Goal: Task Accomplishment & Management: Manage account settings

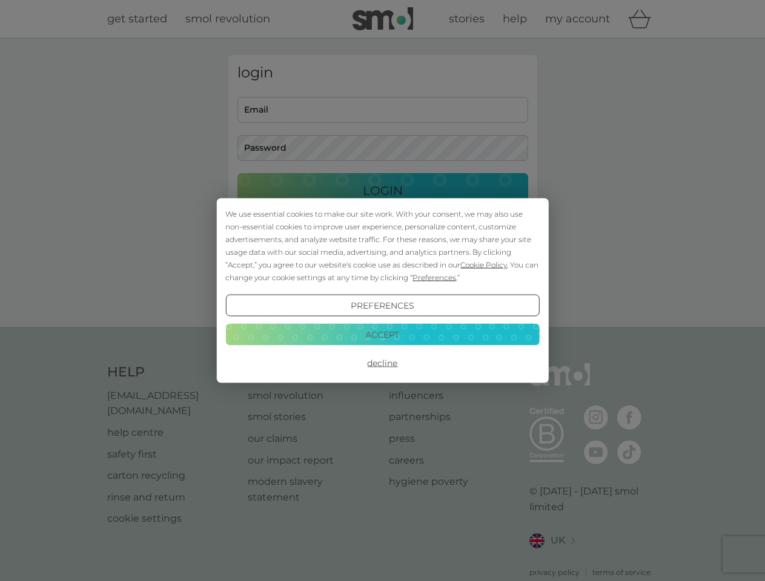
click at [484, 265] on span "Cookie Policy" at bounding box center [483, 264] width 47 height 9
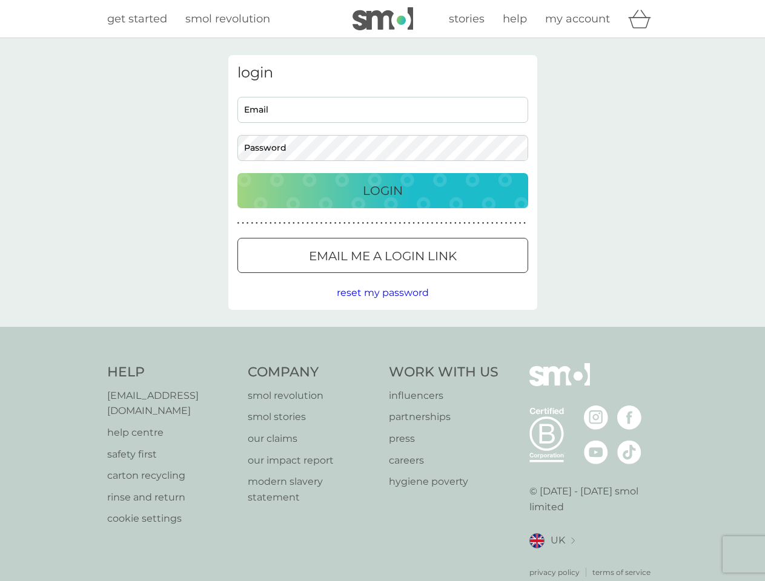
click at [433, 277] on div "login Email Password Login ● ● ● ● ● ● ● ● ● ● ● ● ● ● ● ● ● ● ● ● ● ● ● ● ● ● …" at bounding box center [382, 182] width 309 height 255
click at [382, 306] on div "login Email Password Login ● ● ● ● ● ● ● ● ● ● ● ● ● ● ● ● ● ● ● ● ● ● ● ● ● ● …" at bounding box center [382, 182] width 309 height 255
click at [382, 363] on div "Help [EMAIL_ADDRESS][DOMAIN_NAME] help centre safety first carton recycling rin…" at bounding box center [382, 470] width 551 height 215
click at [382, 334] on div "Help [EMAIL_ADDRESS][DOMAIN_NAME] help centre safety first carton recycling rin…" at bounding box center [382, 471] width 765 height 288
